Goal: Transaction & Acquisition: Purchase product/service

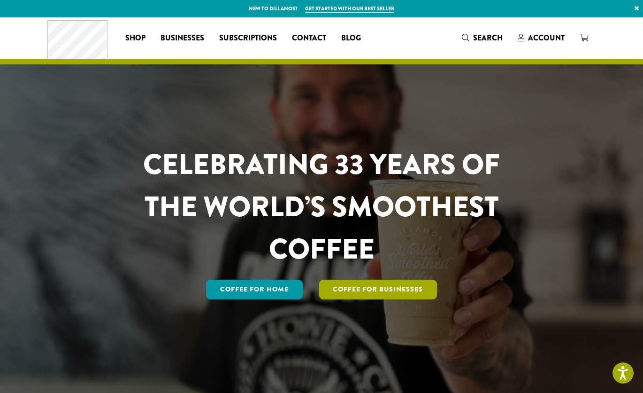
click at [339, 288] on link "Coffee For Businesses" at bounding box center [378, 289] width 118 height 20
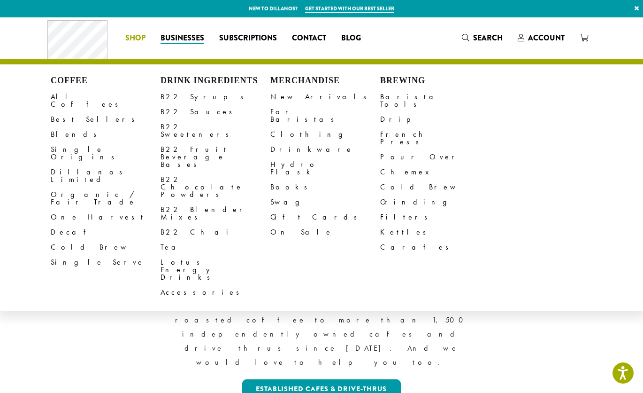
click at [139, 32] on span "Shop" at bounding box center [135, 38] width 20 height 12
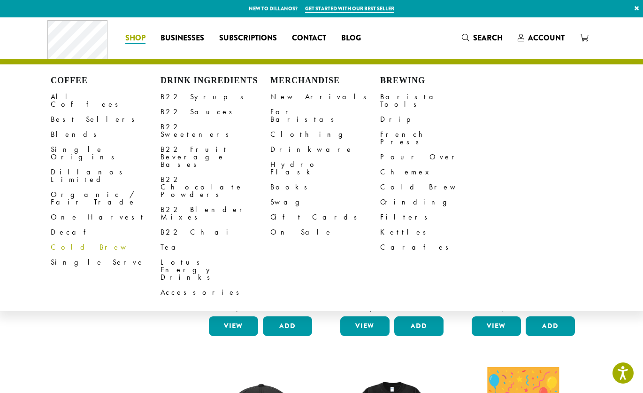
click at [68, 240] on link "Cold Brew" at bounding box center [106, 247] width 110 height 15
